Goal: Task Accomplishment & Management: Use online tool/utility

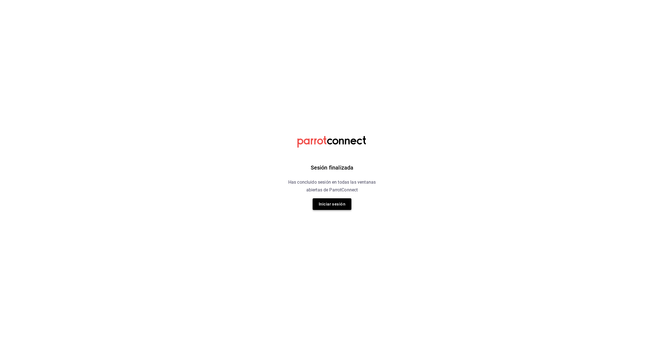
click at [337, 204] on button "Iniciar sesión" at bounding box center [332, 204] width 39 height 12
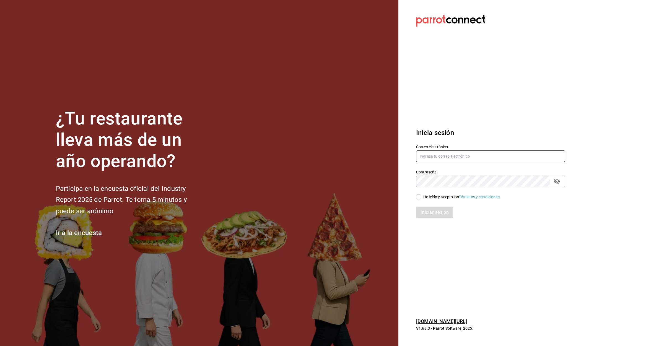
click at [472, 154] on input "text" at bounding box center [490, 156] width 149 height 12
type input "granterrazalomasverdes2023@outlook.com"
click at [424, 196] on div "He leído y acepto los Términos y condiciones." at bounding box center [461, 197] width 77 height 6
click at [421, 196] on input "He leído y acepto los Términos y condiciones." at bounding box center [418, 196] width 5 height 5
checkbox input "true"
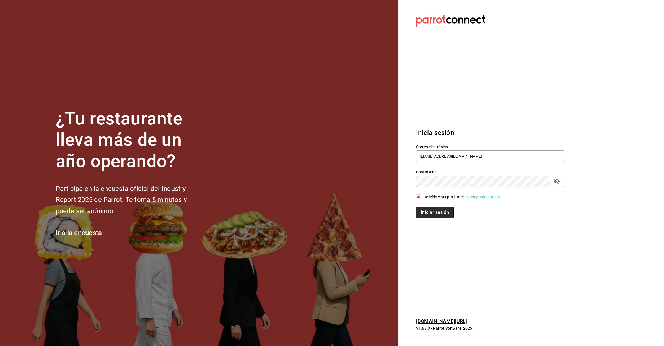
click at [429, 208] on button "Iniciar sesión" at bounding box center [435, 213] width 38 height 12
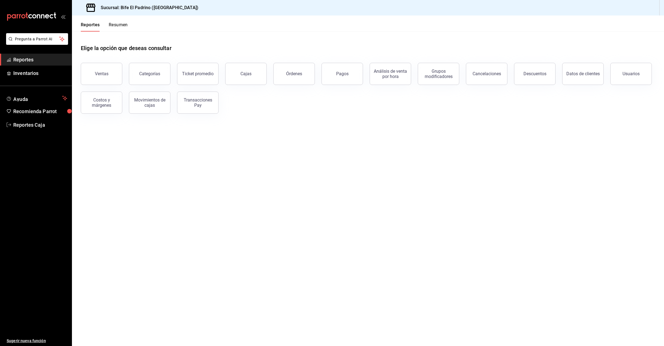
click at [121, 23] on button "Resumen" at bounding box center [118, 26] width 19 height 9
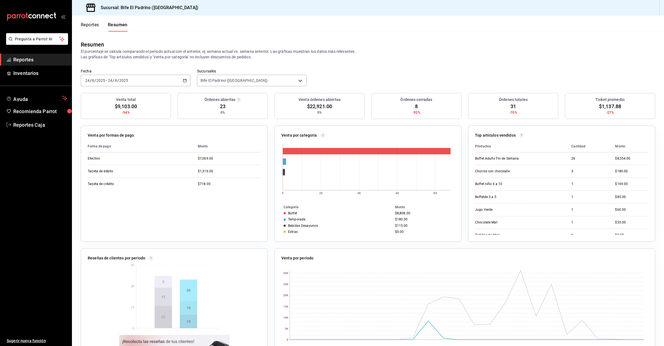
click at [87, 22] on button "Reportes" at bounding box center [90, 26] width 18 height 9
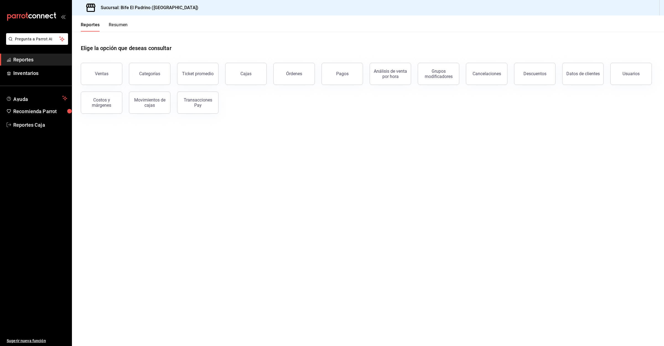
click at [112, 24] on button "Resumen" at bounding box center [118, 26] width 19 height 9
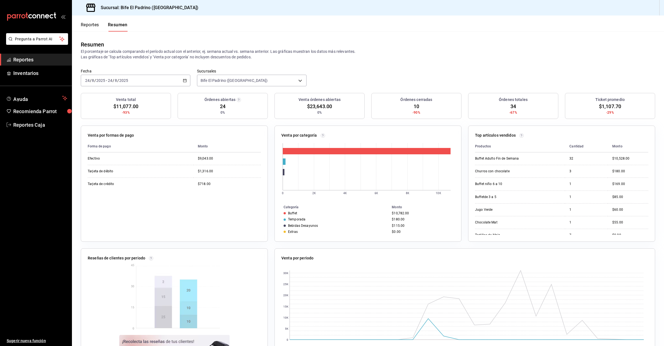
click at [89, 31] on button "Reportes" at bounding box center [90, 26] width 18 height 9
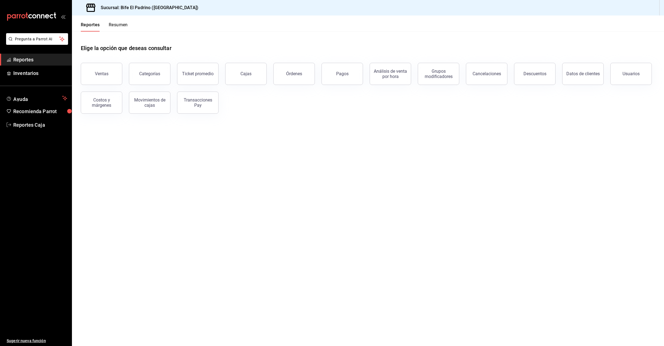
click at [116, 28] on button "Resumen" at bounding box center [118, 26] width 19 height 9
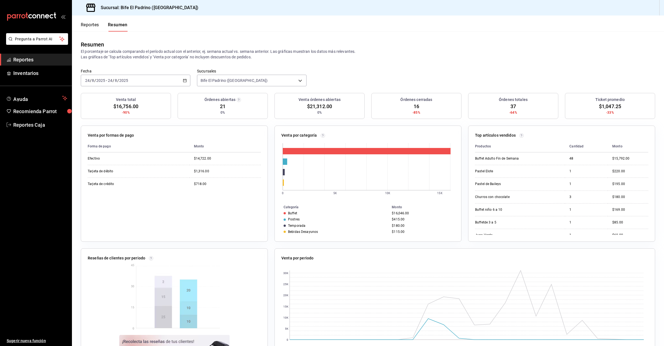
drag, startPoint x: 100, startPoint y: 23, endPoint x: 95, endPoint y: 23, distance: 5.8
click at [96, 23] on div "Reportes Resumen" at bounding box center [104, 26] width 47 height 9
click at [97, 24] on button "Reportes" at bounding box center [90, 26] width 18 height 9
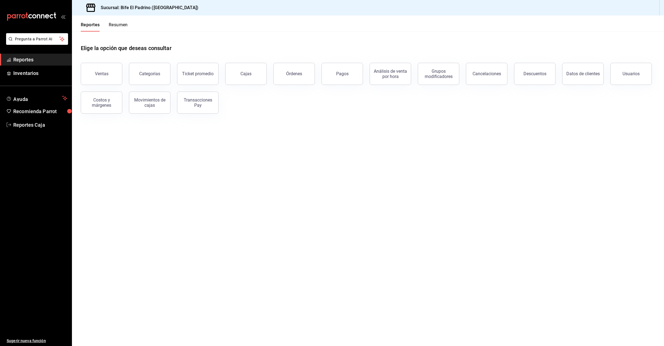
click at [118, 26] on button "Resumen" at bounding box center [118, 26] width 19 height 9
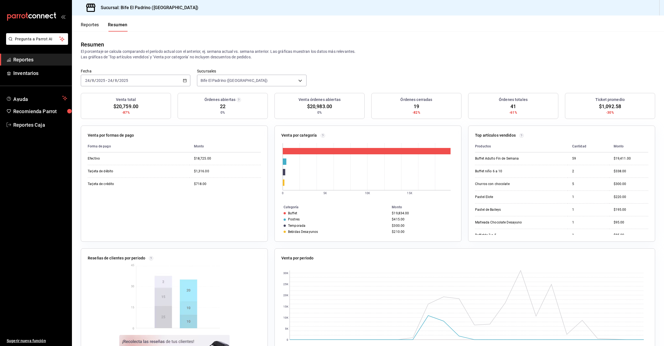
click at [95, 24] on button "Reportes" at bounding box center [90, 26] width 18 height 9
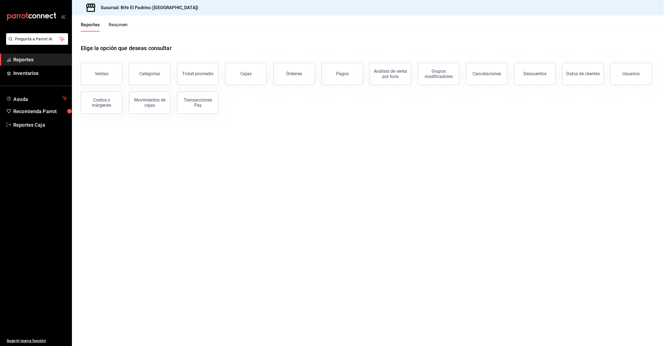
click at [121, 30] on button "Resumen" at bounding box center [118, 26] width 19 height 9
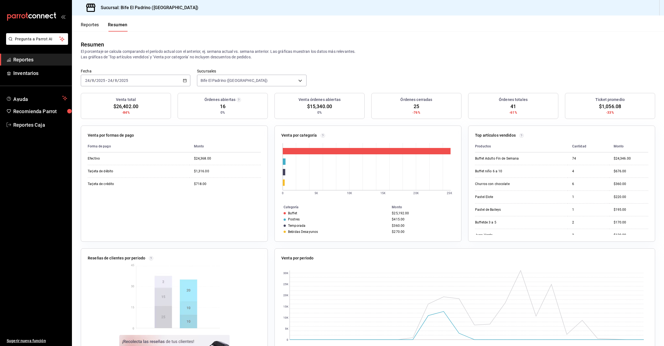
click at [100, 28] on div "Reportes Resumen" at bounding box center [104, 26] width 47 height 9
click at [96, 23] on button "Reportes" at bounding box center [90, 26] width 18 height 9
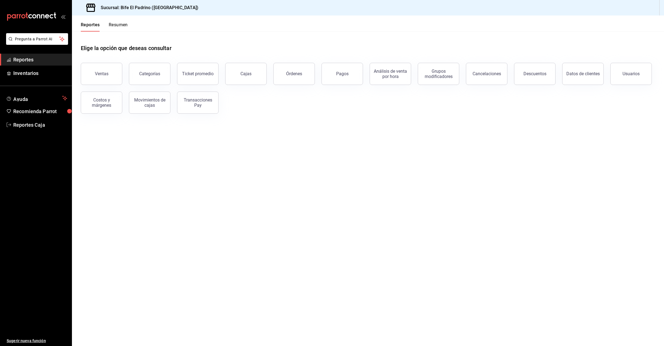
click at [121, 25] on button "Resumen" at bounding box center [118, 26] width 19 height 9
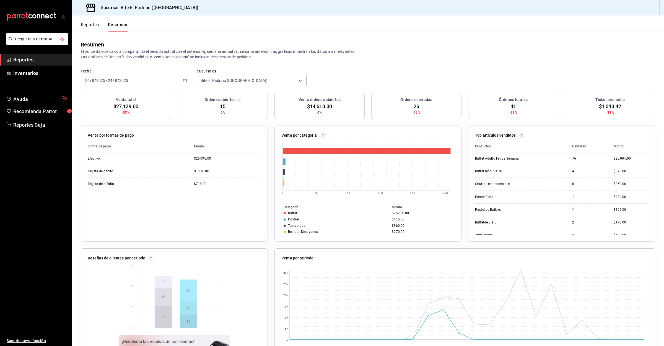
click at [92, 29] on button "Reportes" at bounding box center [90, 26] width 18 height 9
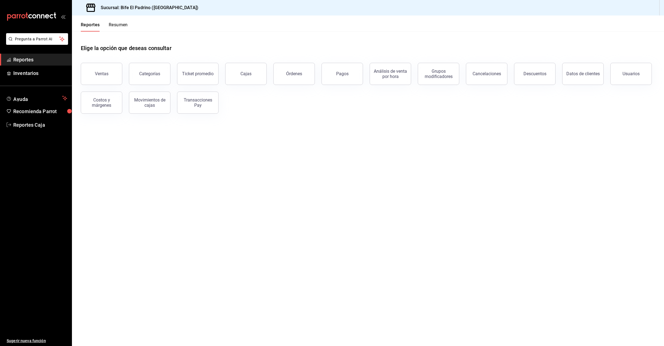
click at [115, 27] on button "Resumen" at bounding box center [118, 26] width 19 height 9
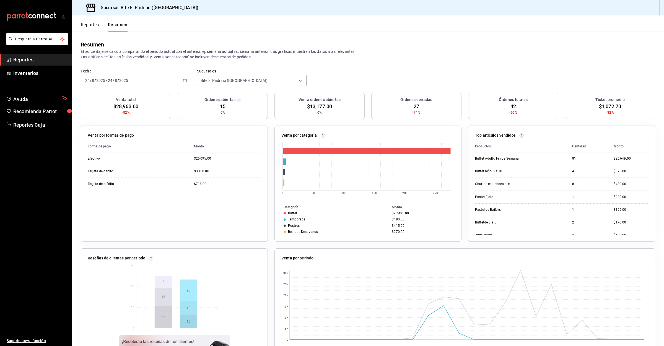
click at [95, 26] on button "Reportes" at bounding box center [90, 26] width 18 height 9
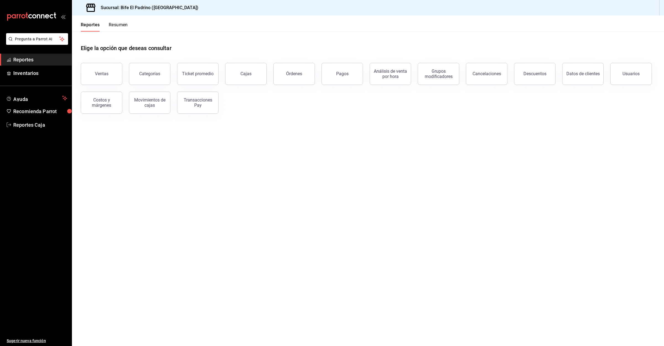
click at [114, 26] on button "Resumen" at bounding box center [118, 26] width 19 height 9
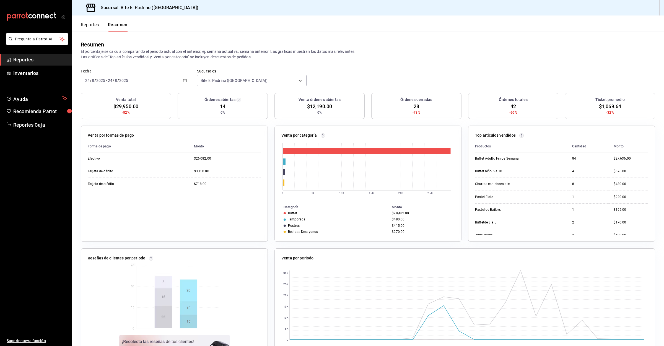
click at [95, 26] on button "Reportes" at bounding box center [90, 26] width 18 height 9
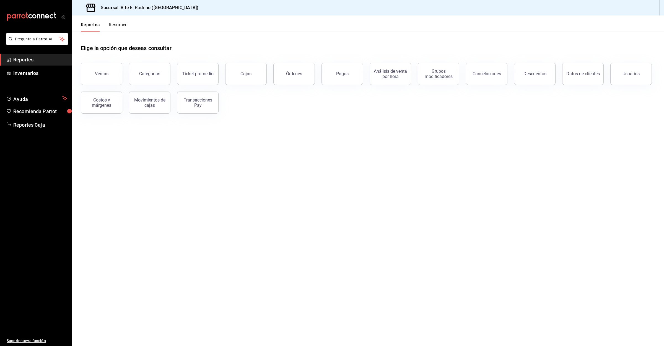
click at [116, 24] on button "Resumen" at bounding box center [118, 26] width 19 height 9
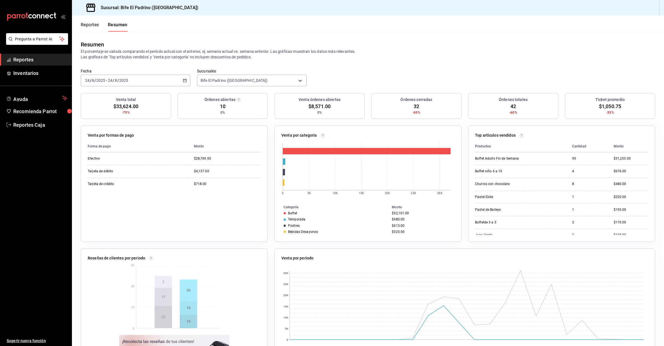
click at [89, 21] on div "Reportes Resumen" at bounding box center [100, 23] width 56 height 16
click at [88, 28] on button "Reportes" at bounding box center [90, 26] width 18 height 9
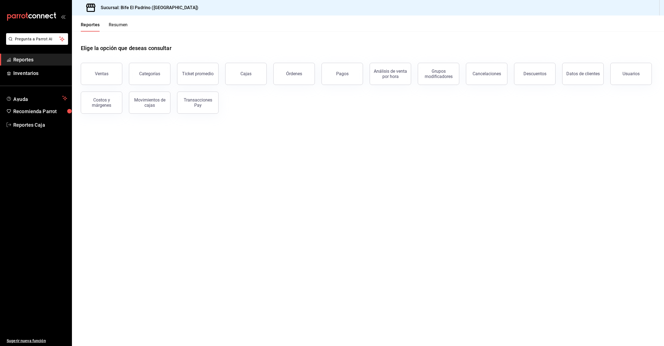
click at [117, 29] on button "Resumen" at bounding box center [118, 26] width 19 height 9
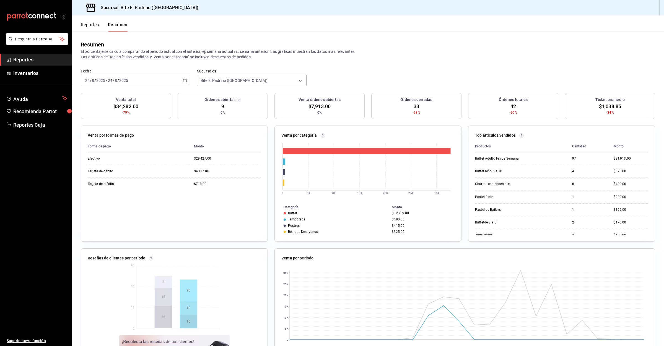
click at [87, 24] on button "Reportes" at bounding box center [90, 26] width 18 height 9
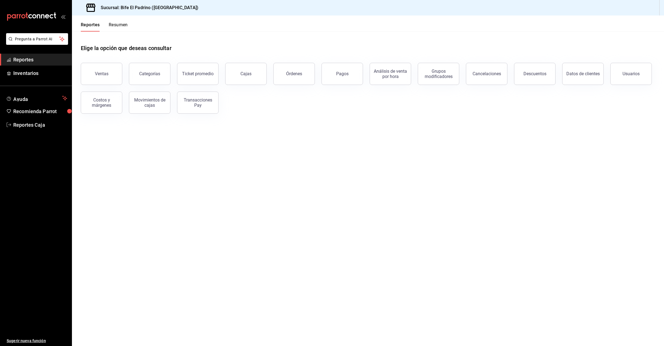
click at [111, 24] on button "Resumen" at bounding box center [118, 26] width 19 height 9
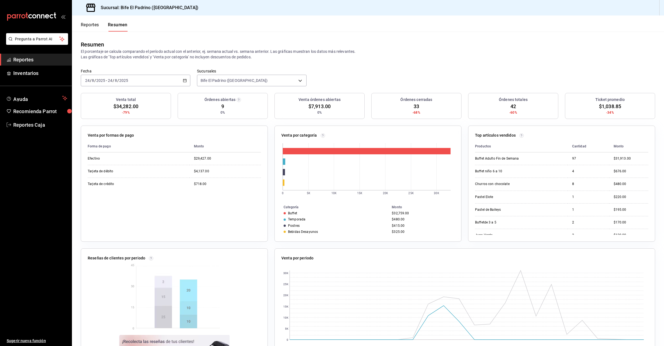
click at [87, 24] on button "Reportes" at bounding box center [90, 26] width 18 height 9
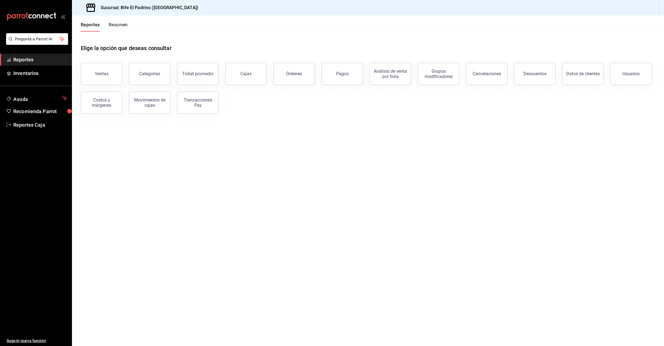
click at [116, 24] on button "Resumen" at bounding box center [118, 26] width 19 height 9
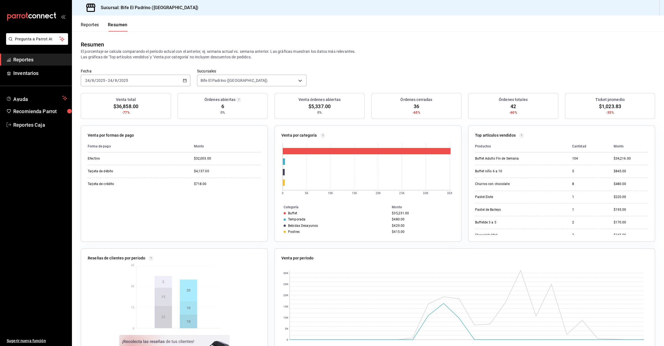
click at [96, 25] on button "Reportes" at bounding box center [90, 26] width 18 height 9
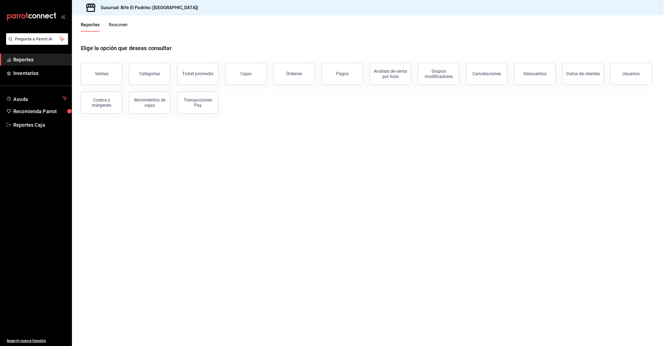
click at [119, 23] on button "Resumen" at bounding box center [118, 26] width 19 height 9
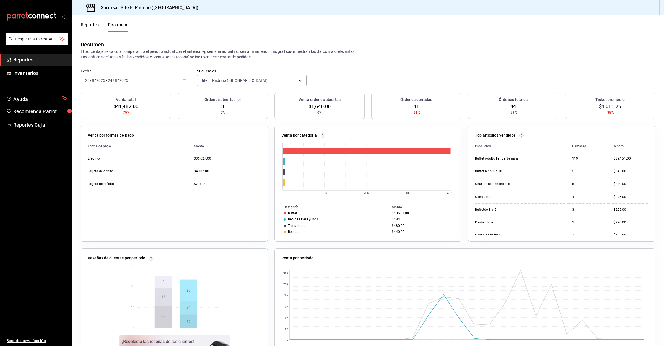
click at [97, 25] on button "Reportes" at bounding box center [90, 26] width 18 height 9
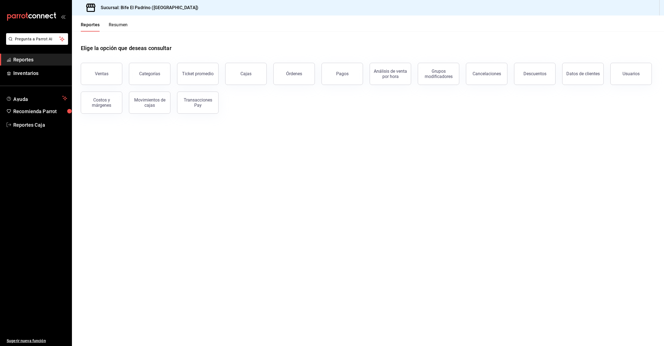
click at [115, 20] on div "Reportes Resumen" at bounding box center [100, 23] width 56 height 16
click at [117, 28] on button "Resumen" at bounding box center [118, 26] width 19 height 9
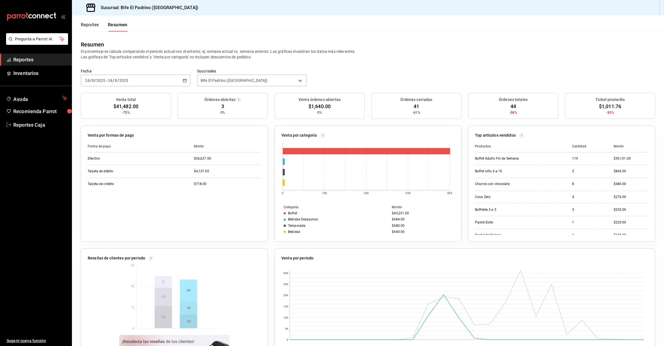
click at [96, 23] on button "Reportes" at bounding box center [90, 26] width 18 height 9
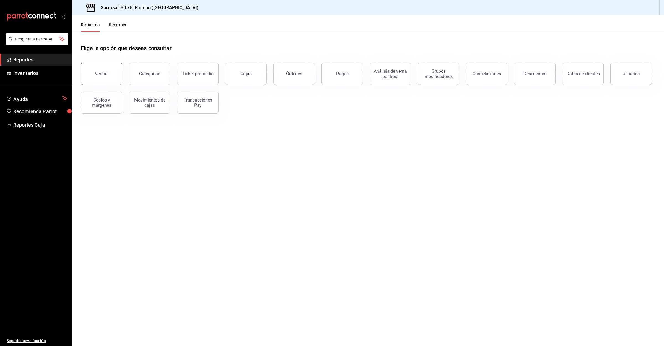
click at [107, 70] on button "Ventas" at bounding box center [101, 74] width 41 height 22
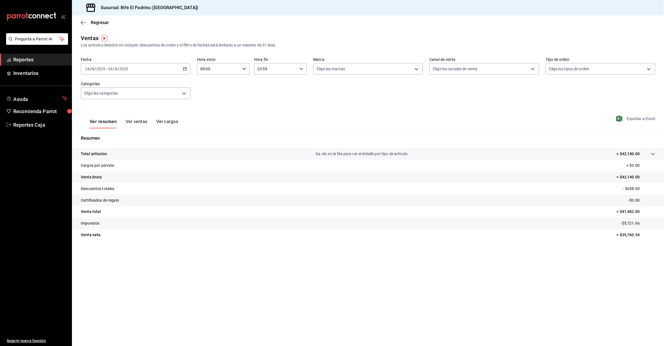
click at [636, 120] on span "Exportar a Excel" at bounding box center [636, 118] width 38 height 7
click at [135, 96] on body "Pregunta a Parrot AI Reportes Inventarios Ayuda Recomienda Parrot Reportes Caja…" at bounding box center [332, 173] width 664 height 346
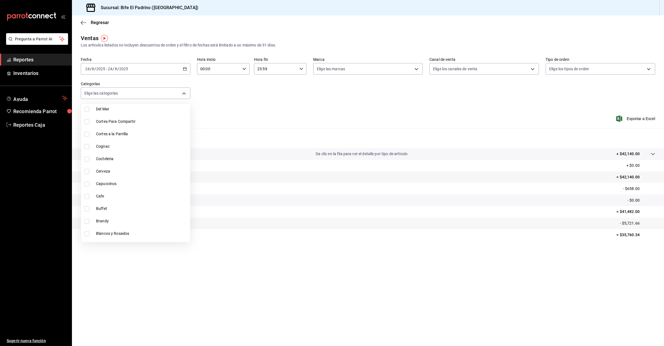
scroll to position [701, 0]
click at [110, 149] on span "Buffet" at bounding box center [142, 150] width 92 height 6
type input "8973a958-8878-4437-bb6e-810fd8042bd7"
checkbox input "true"
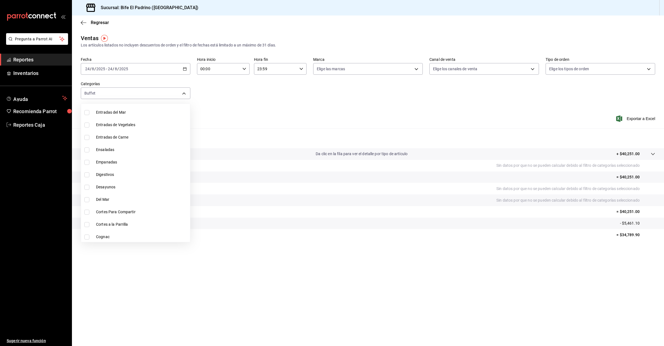
click at [123, 184] on span "Desayunos" at bounding box center [142, 187] width 92 height 6
type input "8973a958-8878-4437-bb6e-810fd8042bd7,6661e7d0-4f80-440e-8373-66662d5e5d82"
checkbox input "true"
click at [244, 110] on div at bounding box center [332, 173] width 664 height 346
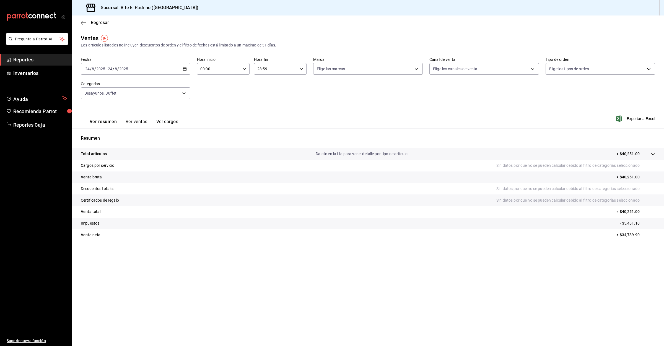
click at [233, 68] on input "00:00" at bounding box center [218, 68] width 43 height 11
click at [85, 25] on div at bounding box center [332, 173] width 664 height 346
click at [85, 22] on icon "button" at bounding box center [84, 22] width 6 height 5
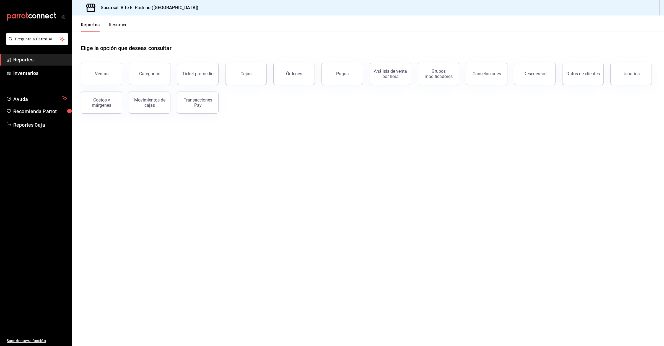
click at [116, 24] on button "Resumen" at bounding box center [118, 26] width 19 height 9
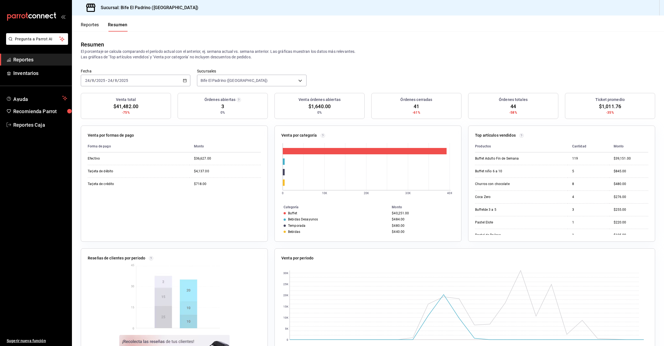
click at [92, 27] on button "Reportes" at bounding box center [90, 26] width 18 height 9
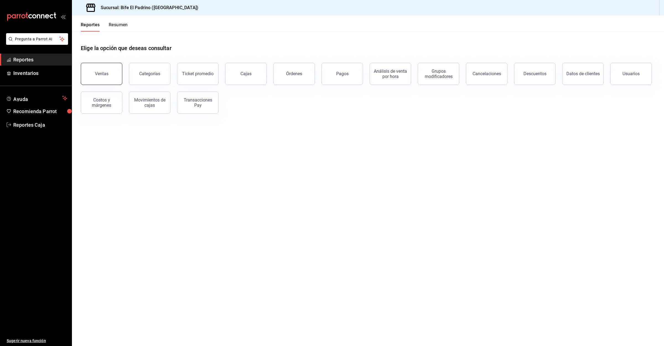
click at [88, 76] on button "Ventas" at bounding box center [101, 74] width 41 height 22
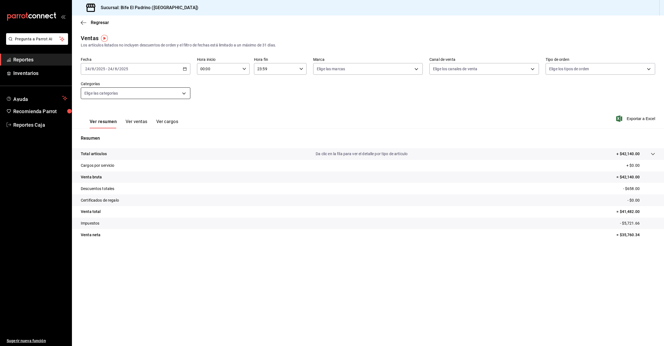
click at [135, 91] on body "Pregunta a Parrot AI Reportes Inventarios Ayuda Recomienda Parrot Reportes Caja…" at bounding box center [332, 173] width 664 height 346
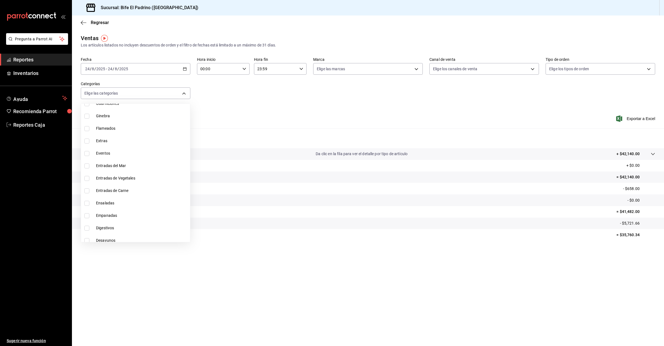
scroll to position [701, 0]
click at [118, 149] on span "Buffet" at bounding box center [142, 150] width 92 height 6
type input "8973a958-8878-4437-bb6e-810fd8042bd7"
checkbox input "true"
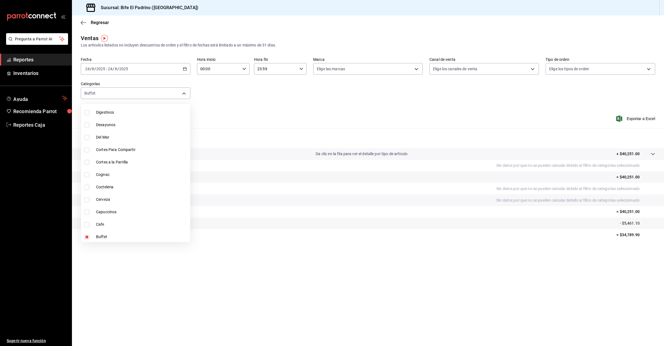
click at [118, 124] on span "Desayunos" at bounding box center [142, 125] width 92 height 6
type input "8973a958-8878-4437-bb6e-810fd8042bd7,6661e7d0-4f80-440e-8373-66662d5e5d82"
checkbox input "true"
click at [243, 108] on div at bounding box center [332, 173] width 664 height 346
click at [167, 96] on body "Pregunta a Parrot AI Reportes Inventarios Ayuda Recomienda Parrot Reportes Caja…" at bounding box center [332, 173] width 664 height 346
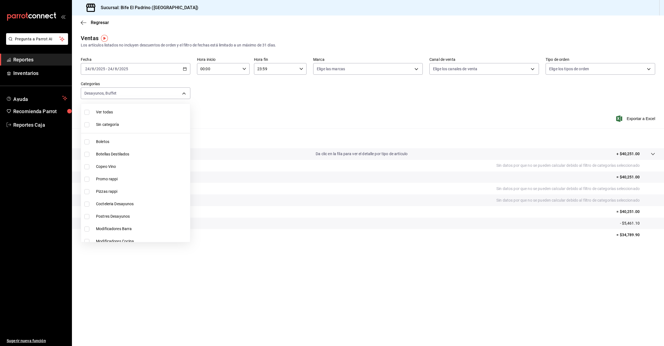
click at [163, 115] on span "Ver todas" at bounding box center [142, 112] width 92 height 6
type input "bc650e36-a961-4861-9e37-2f12a5ff24cd,f2724b68-9eb3-4990-9aa8-ed2a402c5d6a,a524e…"
checkbox input "true"
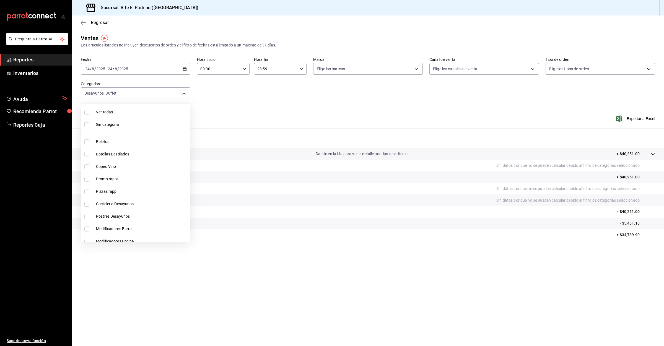
checkbox input "true"
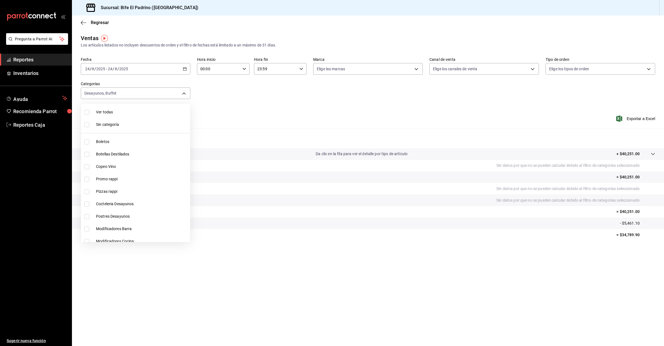
checkbox input "true"
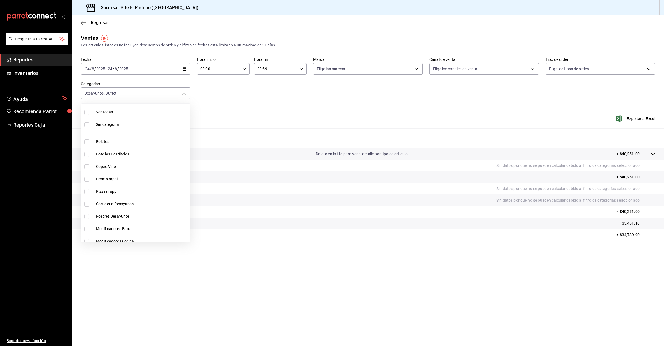
checkbox input "true"
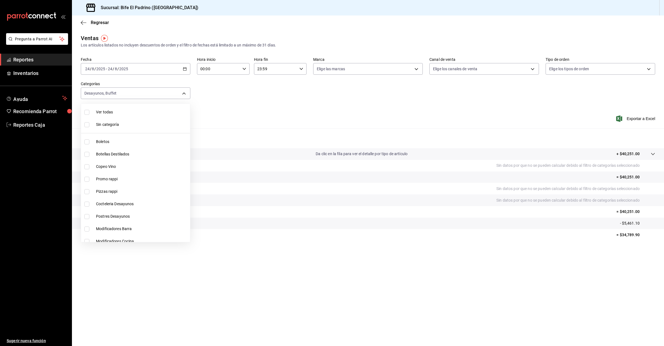
checkbox input "true"
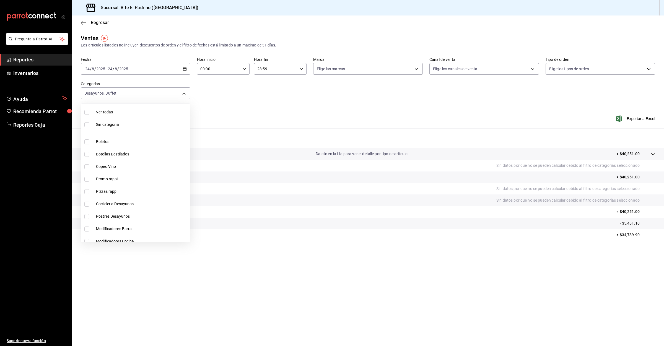
checkbox input "true"
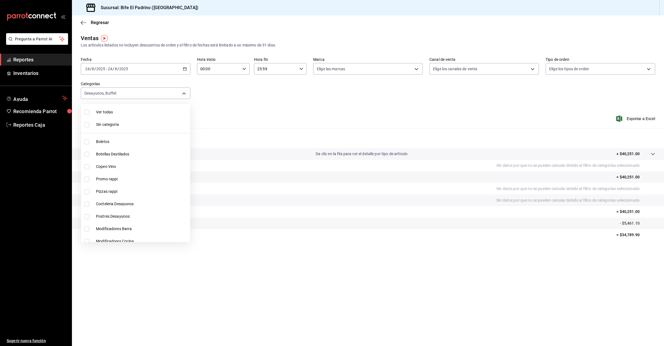
checkbox input "true"
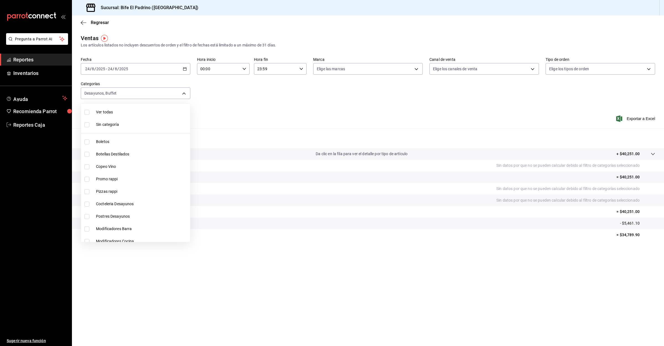
checkbox input "true"
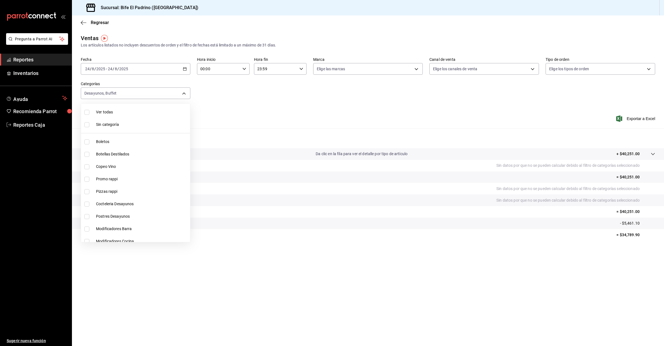
checkbox input "true"
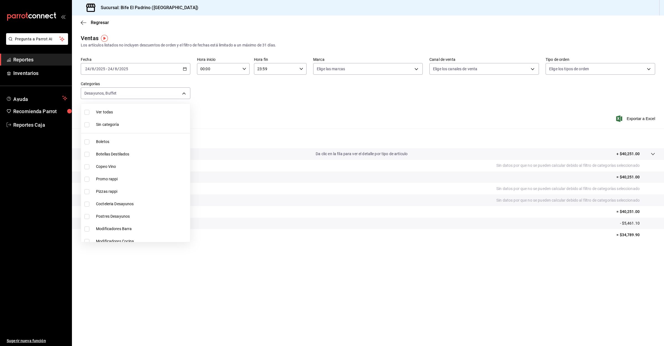
checkbox input "true"
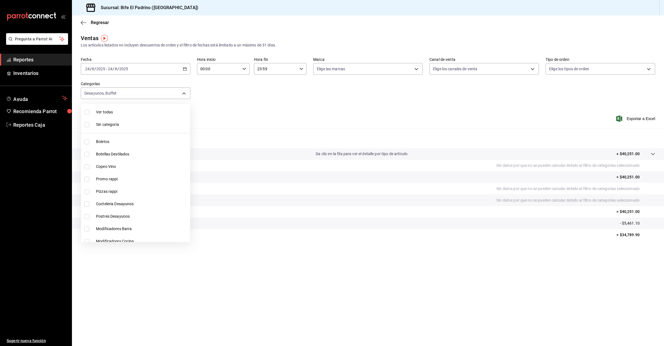
checkbox input "true"
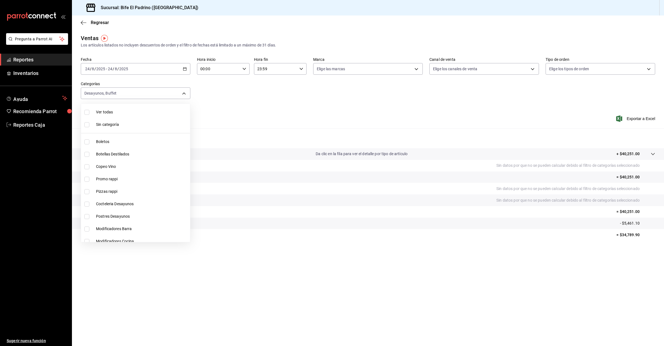
checkbox input "true"
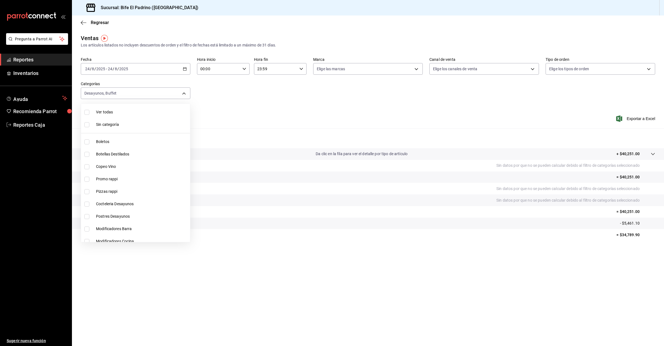
checkbox input "true"
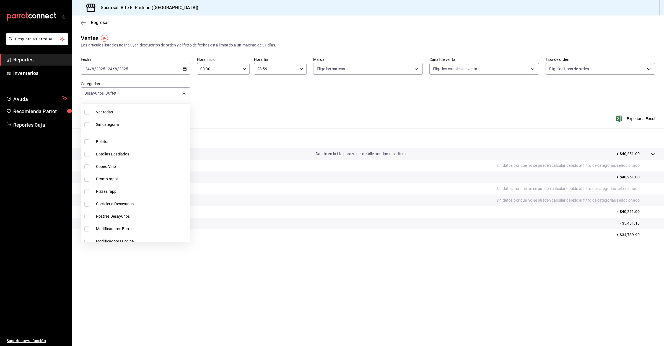
checkbox input "true"
click at [127, 150] on span "Buffet" at bounding box center [142, 150] width 92 height 6
type input "bc650e36-a961-4861-9e37-2f12a5ff24cd,f2724b68-9eb3-4990-9aa8-ed2a402c5d6a,a524e…"
checkbox input "false"
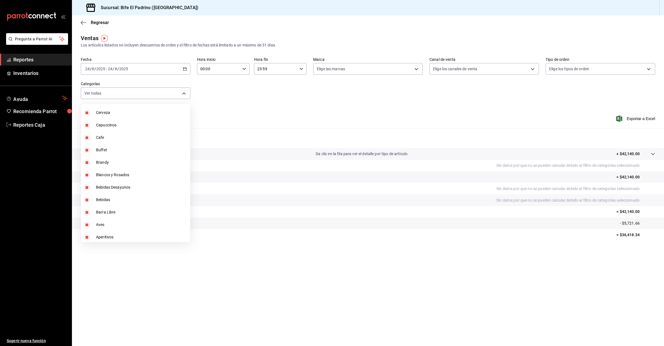
checkbox input "false"
click at [115, 124] on span "Desayunos" at bounding box center [142, 125] width 92 height 6
type input "bc650e36-a961-4861-9e37-2f12a5ff24cd,f2724b68-9eb3-4990-9aa8-ed2a402c5d6a,a524e…"
checkbox input "false"
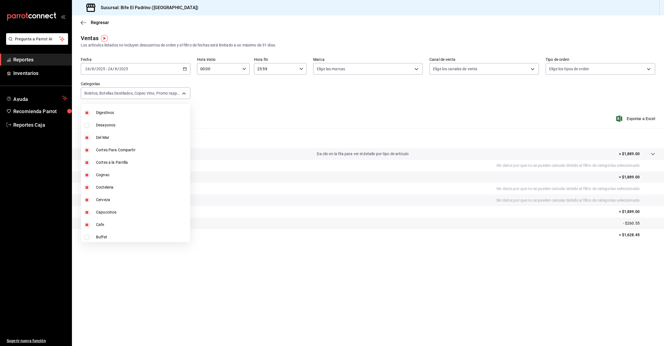
click at [92, 22] on div at bounding box center [332, 173] width 664 height 346
click at [93, 22] on div at bounding box center [332, 173] width 664 height 346
click at [96, 22] on span "Regresar" at bounding box center [100, 22] width 18 height 5
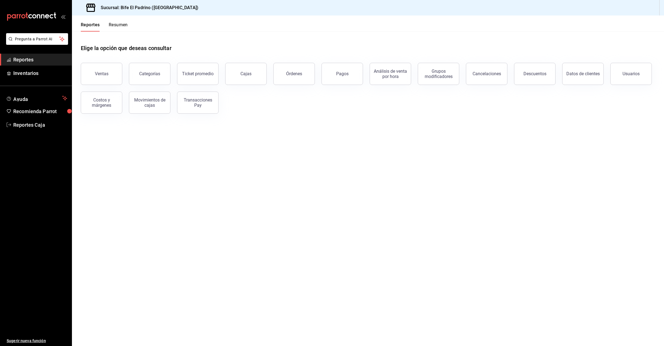
click at [118, 27] on button "Resumen" at bounding box center [118, 26] width 19 height 9
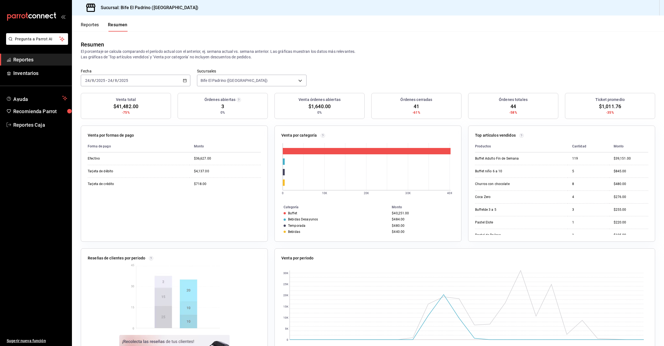
click at [88, 33] on div "Resumen El porcentaje se calcula comparando el período actual con el anterior, …" at bounding box center [368, 50] width 592 height 37
click at [92, 24] on button "Reportes" at bounding box center [90, 26] width 18 height 9
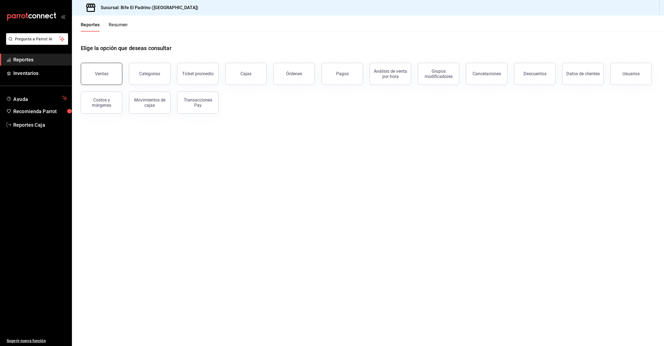
click at [86, 76] on button "Ventas" at bounding box center [101, 74] width 41 height 22
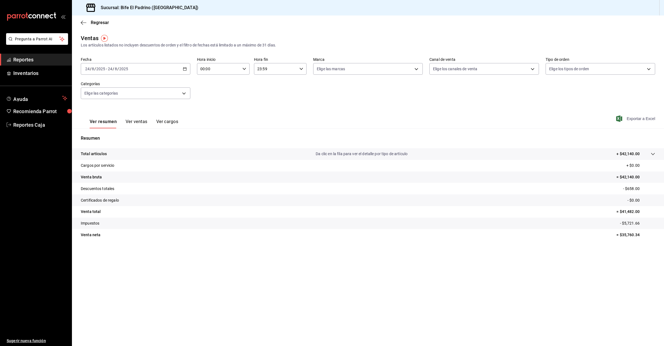
click at [634, 118] on span "Exportar a Excel" at bounding box center [636, 118] width 38 height 7
